Goal: Task Accomplishment & Management: Use online tool/utility

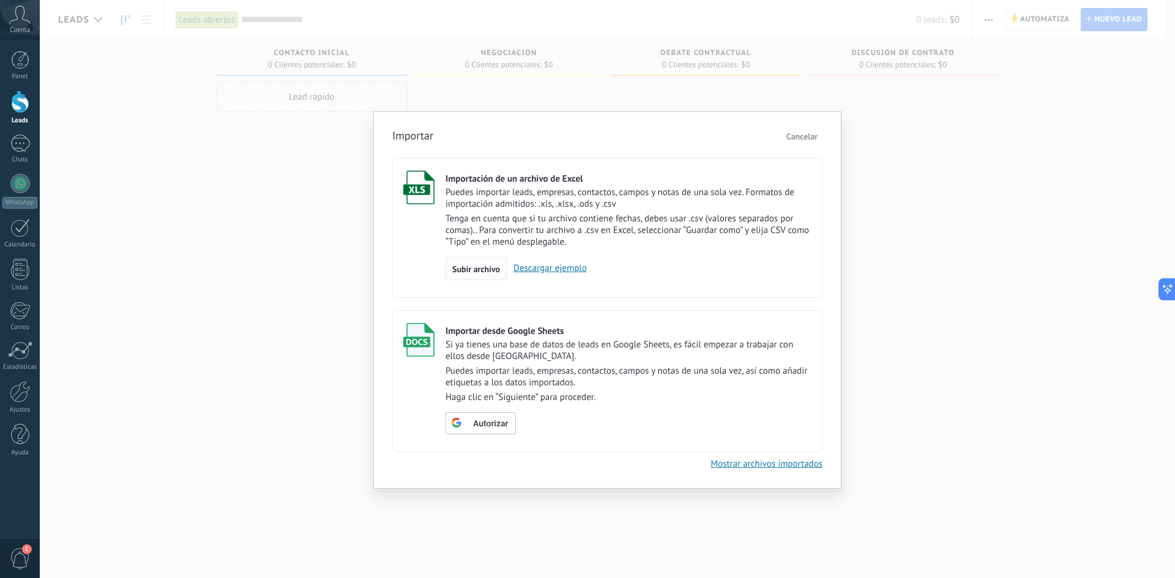
click at [480, 269] on span "Subir archivo" at bounding box center [476, 269] width 48 height 9
click at [0, 0] on input "Importación de un archivo de Excel Puedes importar leads, empresas, contactos, …" at bounding box center [0, 0] width 0 height 0
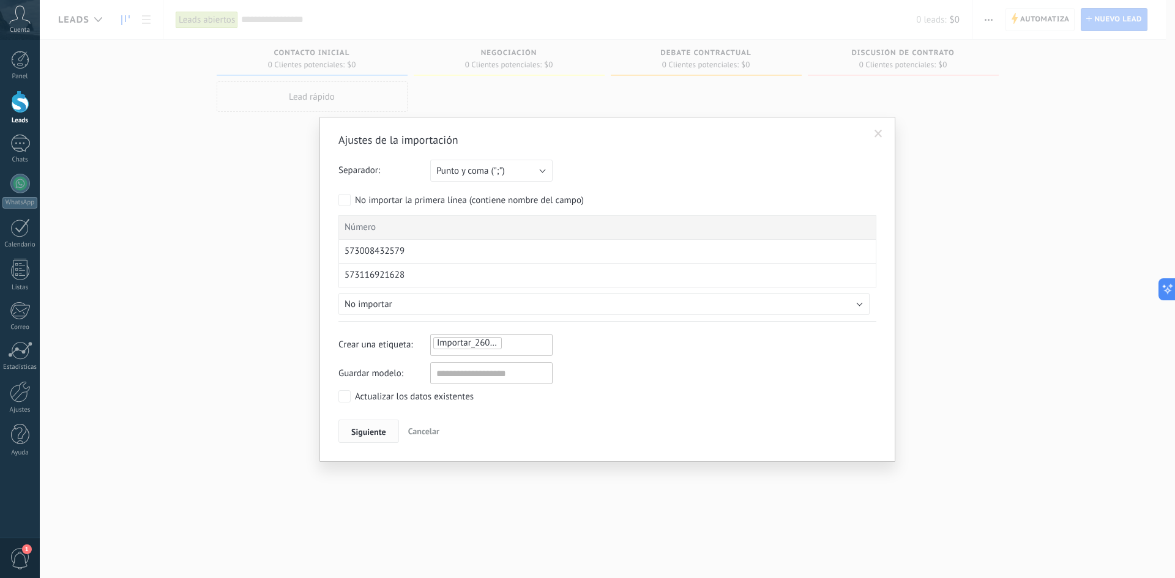
click at [381, 430] on span "Siguiente" at bounding box center [368, 432] width 35 height 9
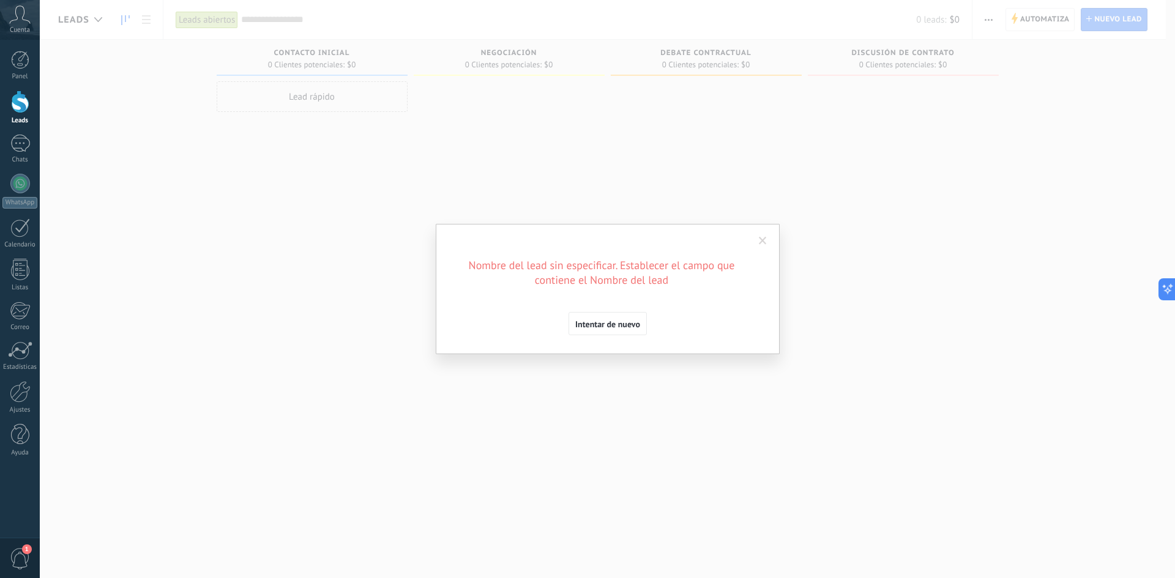
click at [764, 239] on span at bounding box center [763, 241] width 8 height 9
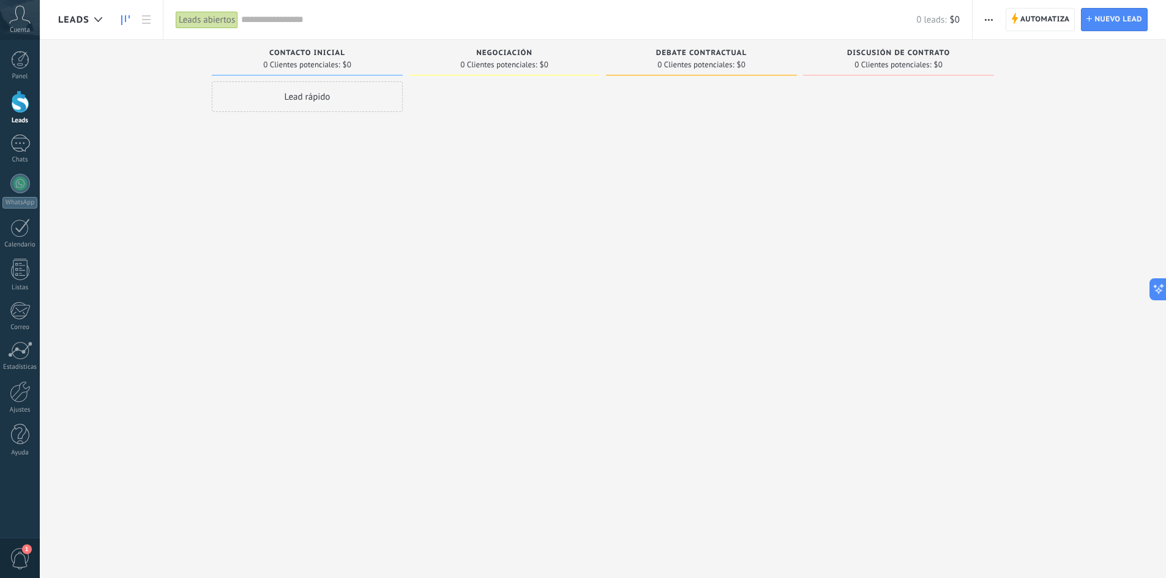
click at [298, 98] on div "Lead rápido" at bounding box center [307, 96] width 191 height 31
type input "**********"
click at [229, 257] on span "Instalar" at bounding box center [238, 261] width 28 height 9
click at [981, 20] on button "button" at bounding box center [989, 19] width 18 height 23
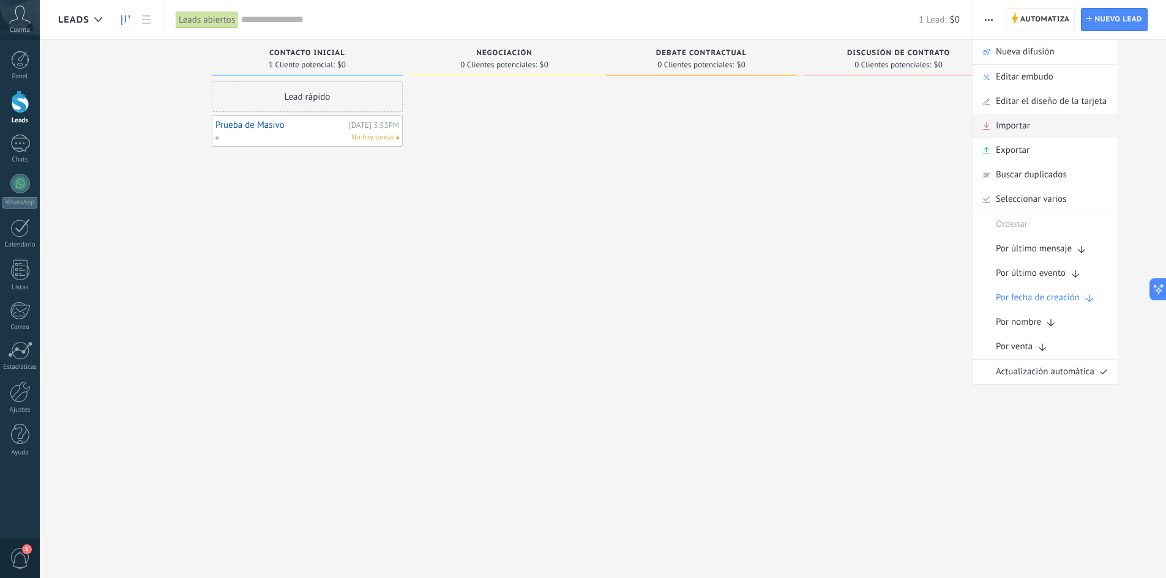
click at [1014, 119] on span "Importar" at bounding box center [1013, 126] width 34 height 24
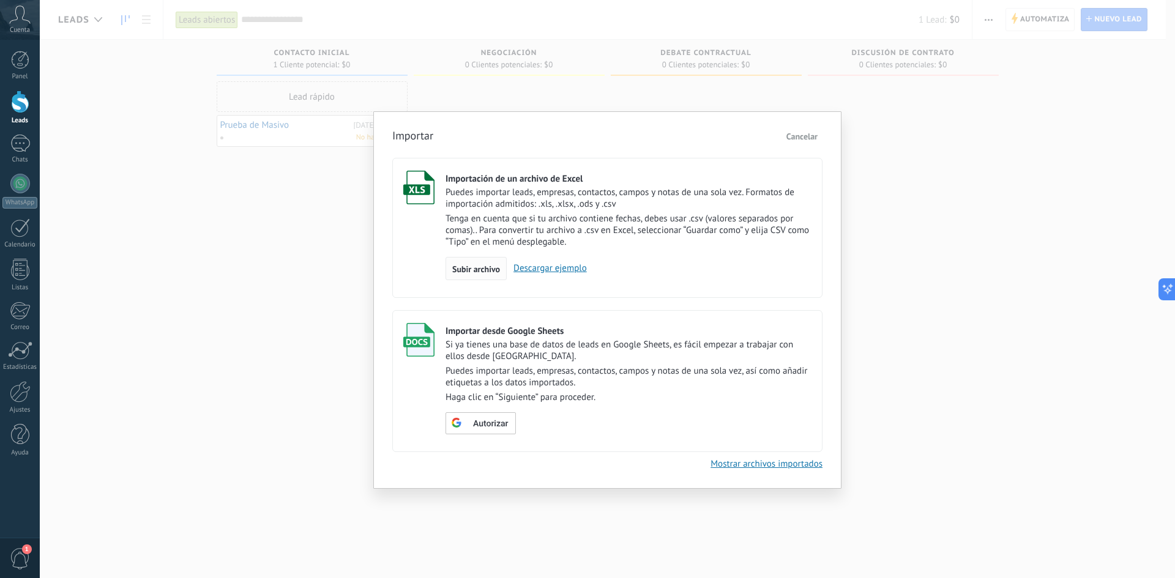
click at [469, 269] on span "Subir archivo" at bounding box center [476, 269] width 48 height 9
click at [0, 0] on input "Importación de un archivo de Excel Puedes importar leads, empresas, contactos, …" at bounding box center [0, 0] width 0 height 0
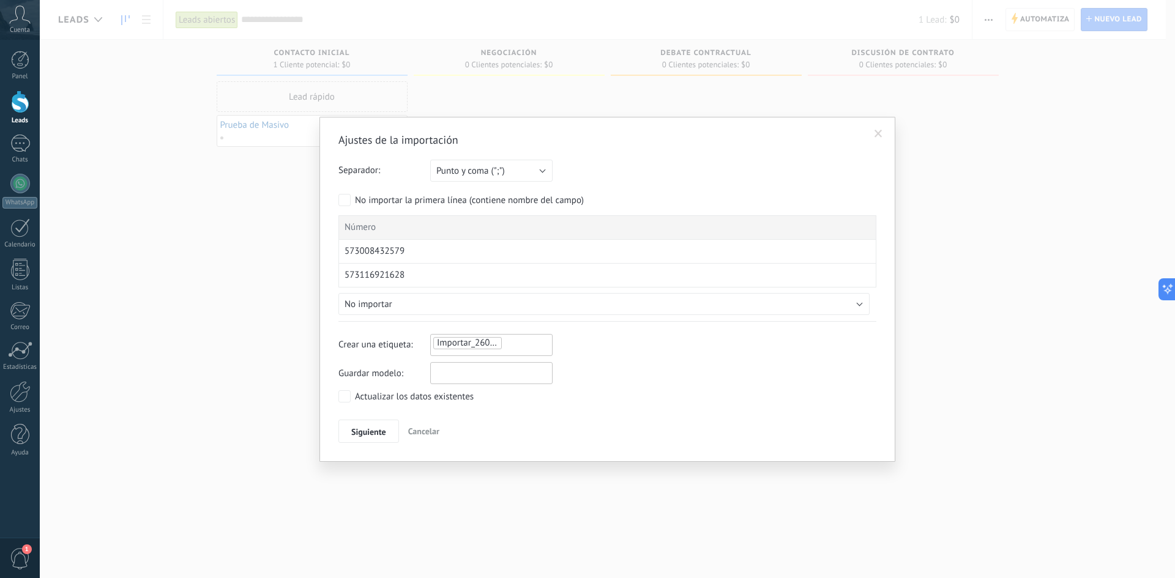
click at [466, 370] on input "text" at bounding box center [491, 373] width 122 height 22
click at [379, 434] on span "Siguiente" at bounding box center [368, 432] width 35 height 9
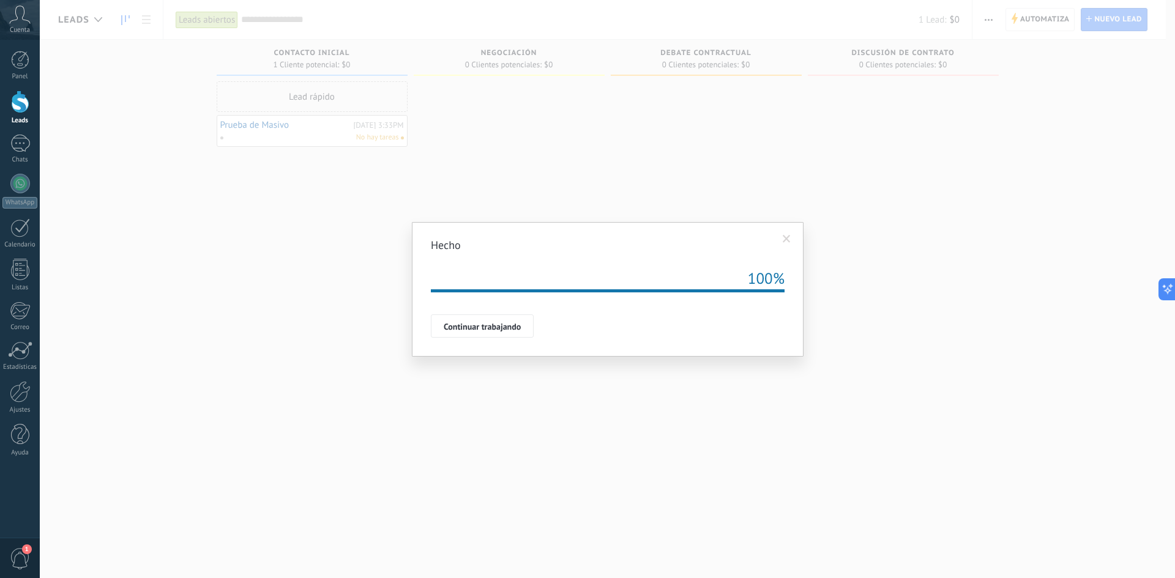
click at [307, 465] on div "Hecho Repetir 100% Importación esta en la cola, una vez que sus datos serán imp…" at bounding box center [607, 289] width 1135 height 578
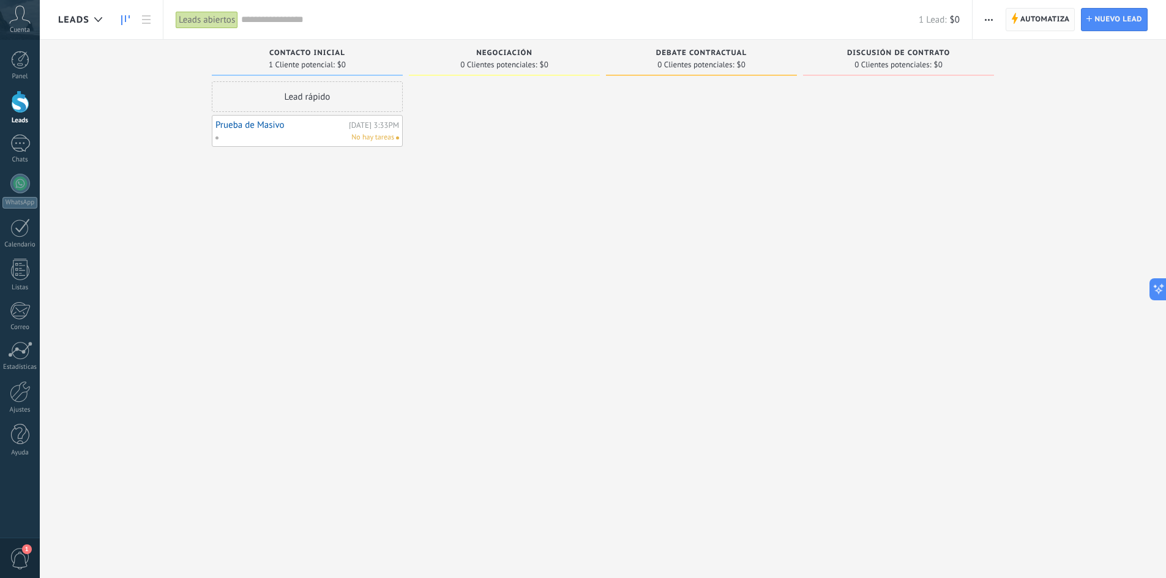
click at [1048, 26] on span "Automatiza" at bounding box center [1045, 20] width 50 height 22
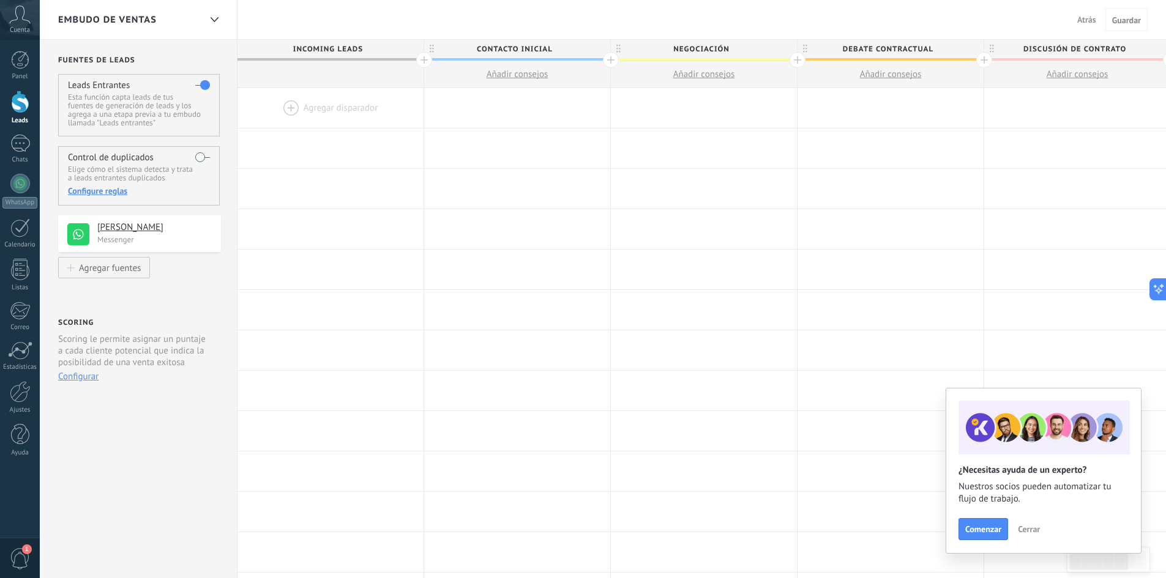
click at [348, 102] on div at bounding box center [330, 108] width 186 height 40
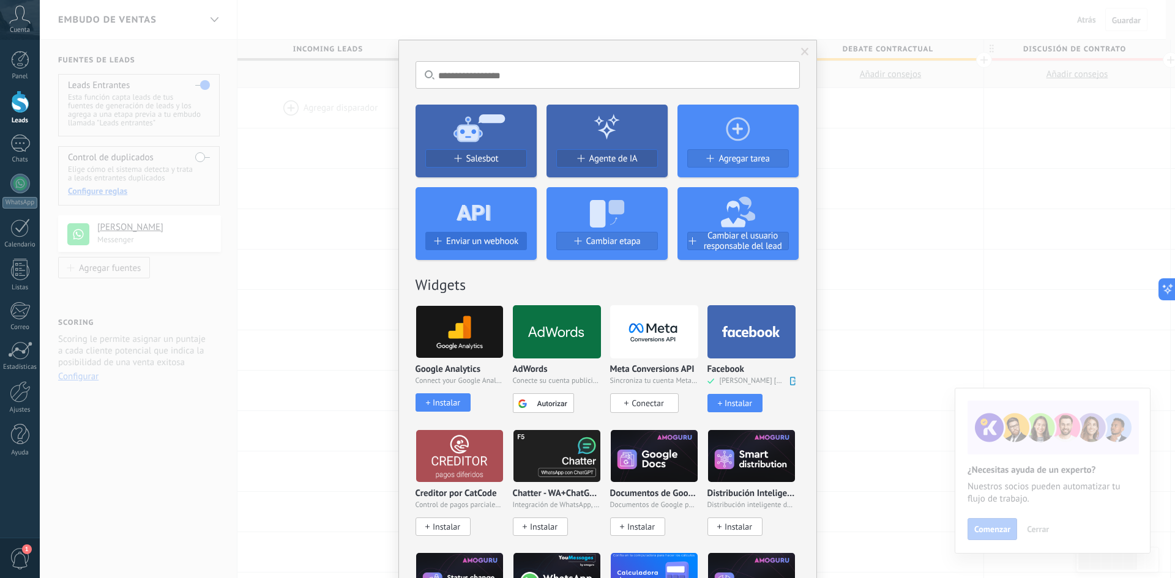
click at [481, 237] on span "Enviar un webhook" at bounding box center [482, 241] width 72 height 10
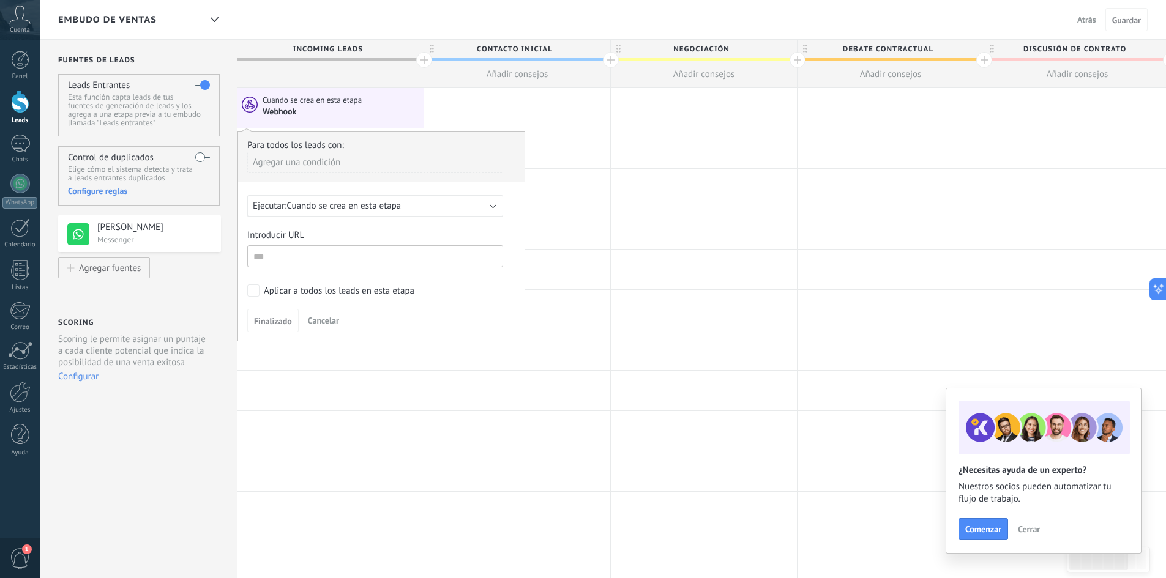
click at [485, 210] on div "Ejecutar: Cuando se crea en esta etapa" at bounding box center [370, 206] width 235 height 12
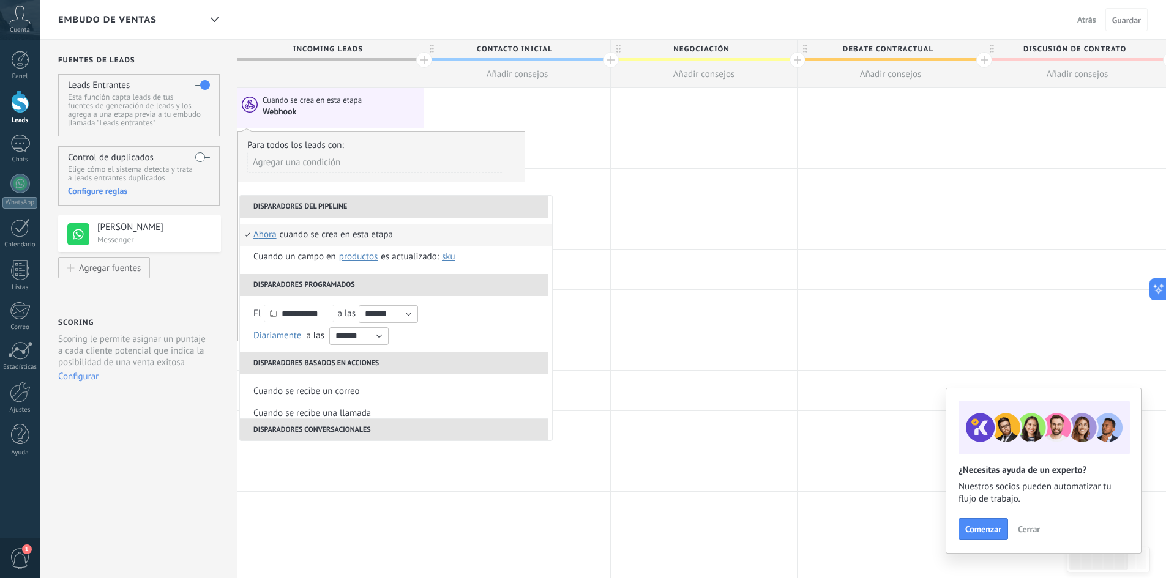
click at [406, 174] on div "Agregar una condición" at bounding box center [375, 167] width 256 height 31
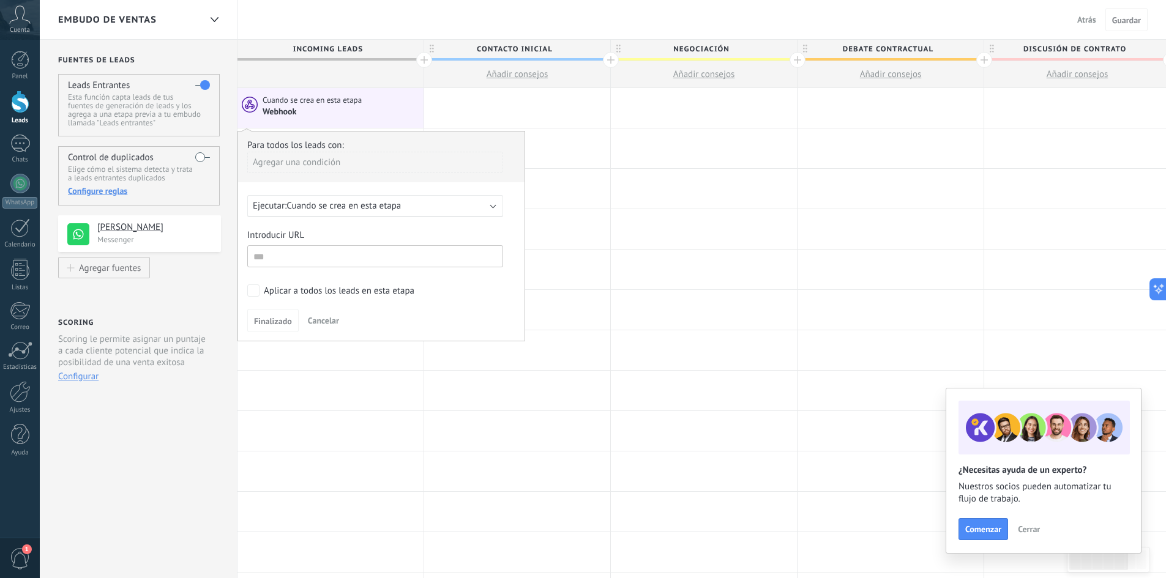
click at [353, 88] on div "Cuando se crea en esta etapa Webhook" at bounding box center [330, 108] width 186 height 40
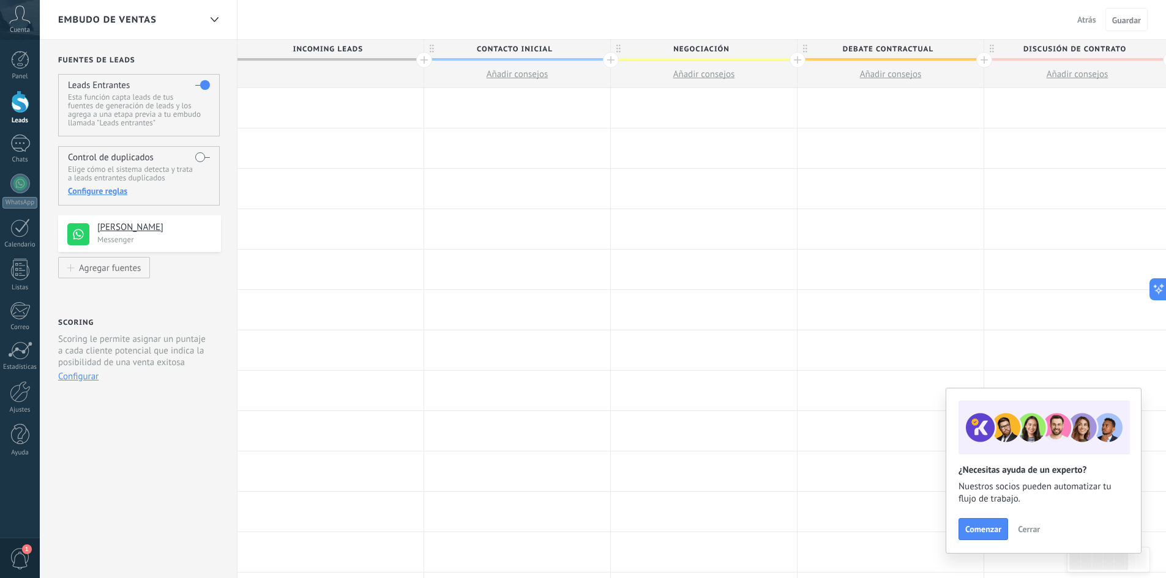
click at [27, 106] on div at bounding box center [20, 102] width 18 height 23
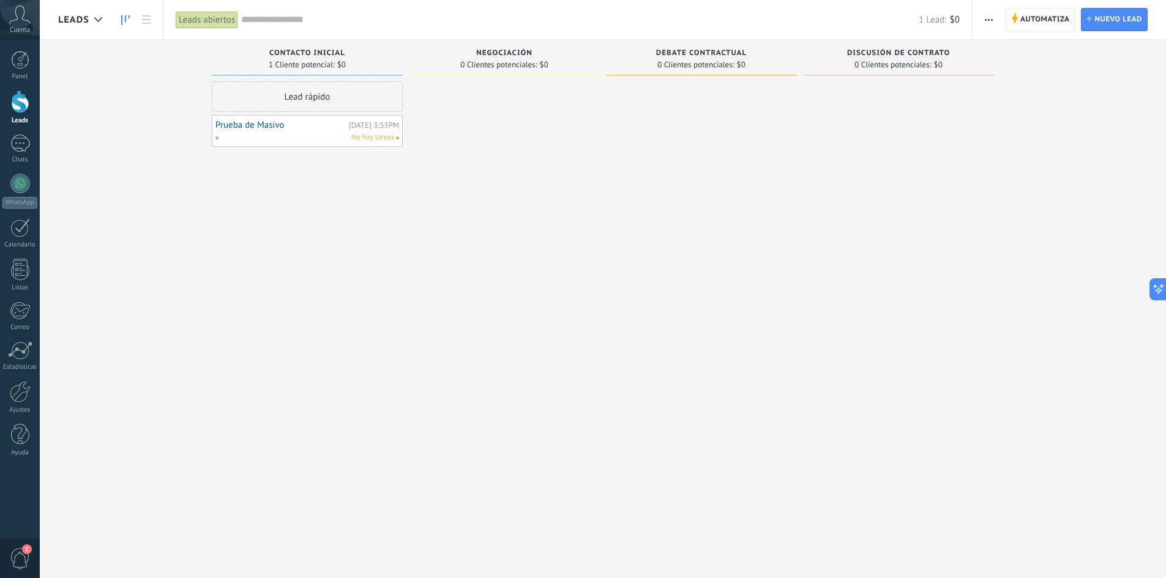
click at [1026, 23] on span "Automatiza" at bounding box center [1045, 20] width 50 height 22
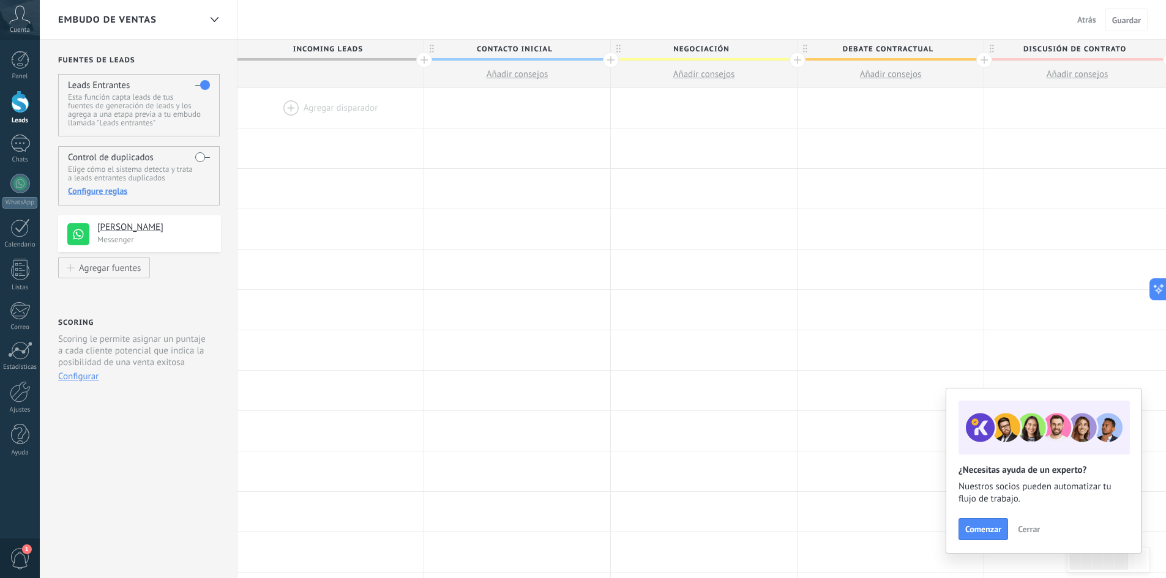
click at [207, 158] on label at bounding box center [202, 157] width 15 height 20
click at [336, 113] on div at bounding box center [330, 108] width 186 height 40
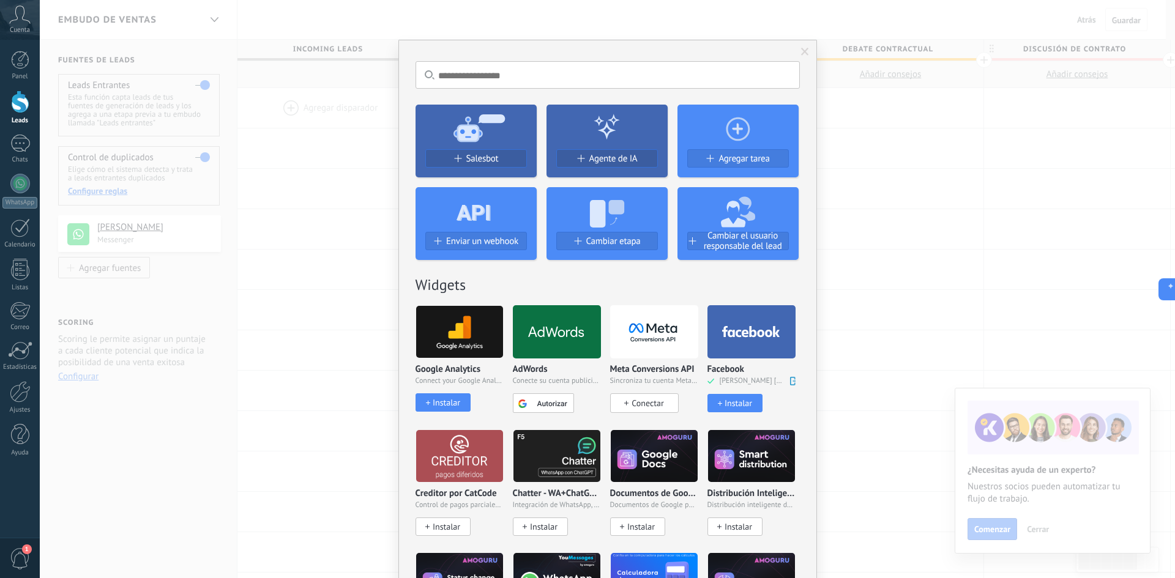
click at [641, 401] on span "Conectar" at bounding box center [647, 403] width 32 height 11
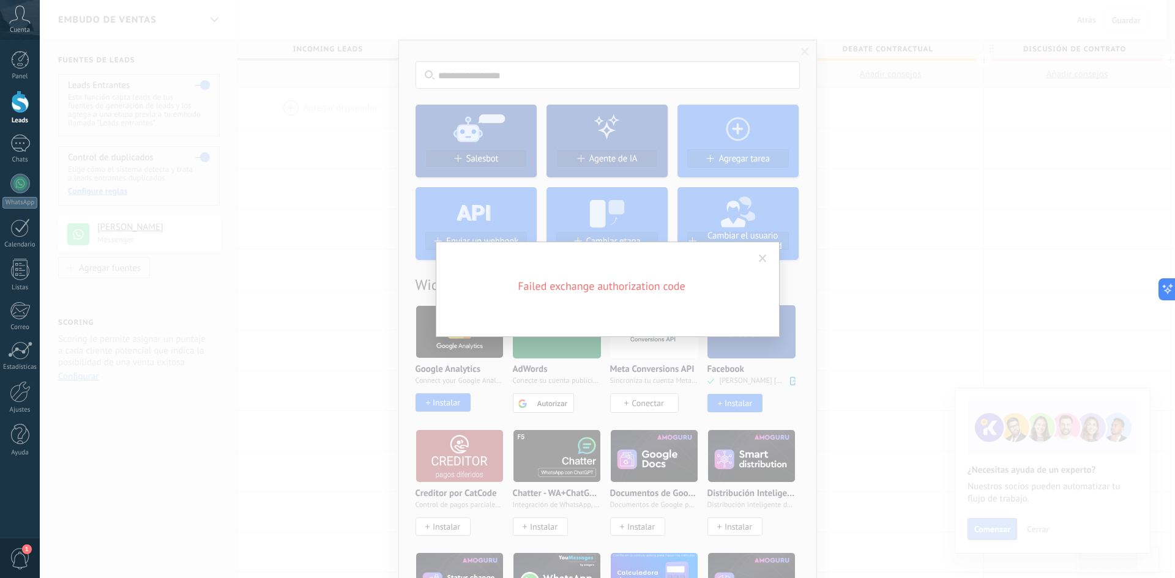
click at [765, 258] on span at bounding box center [763, 259] width 8 height 9
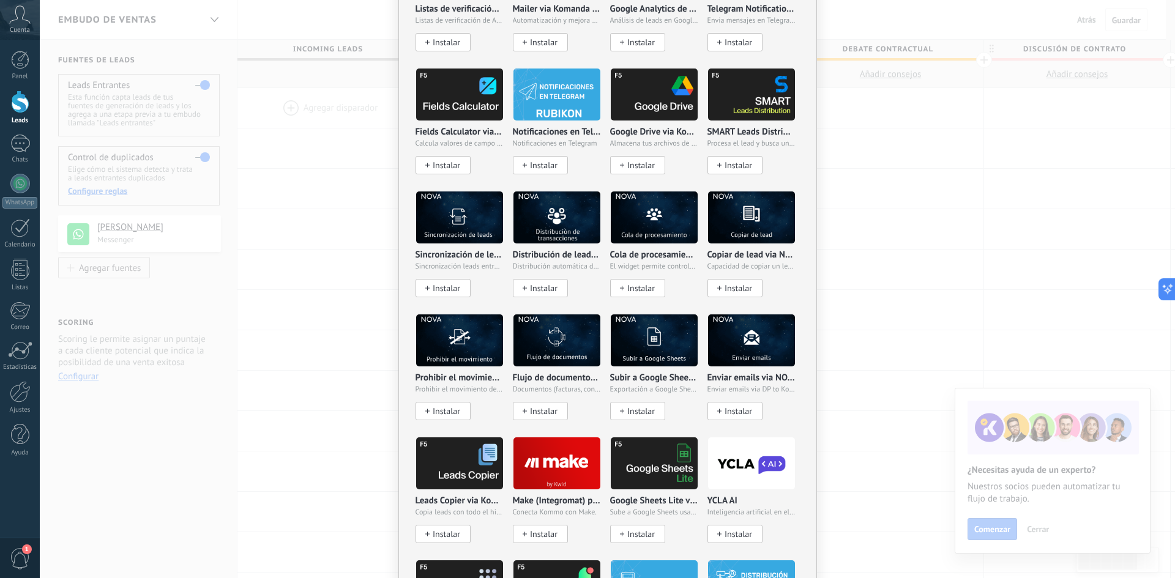
scroll to position [1224, 0]
